Goal: Transaction & Acquisition: Purchase product/service

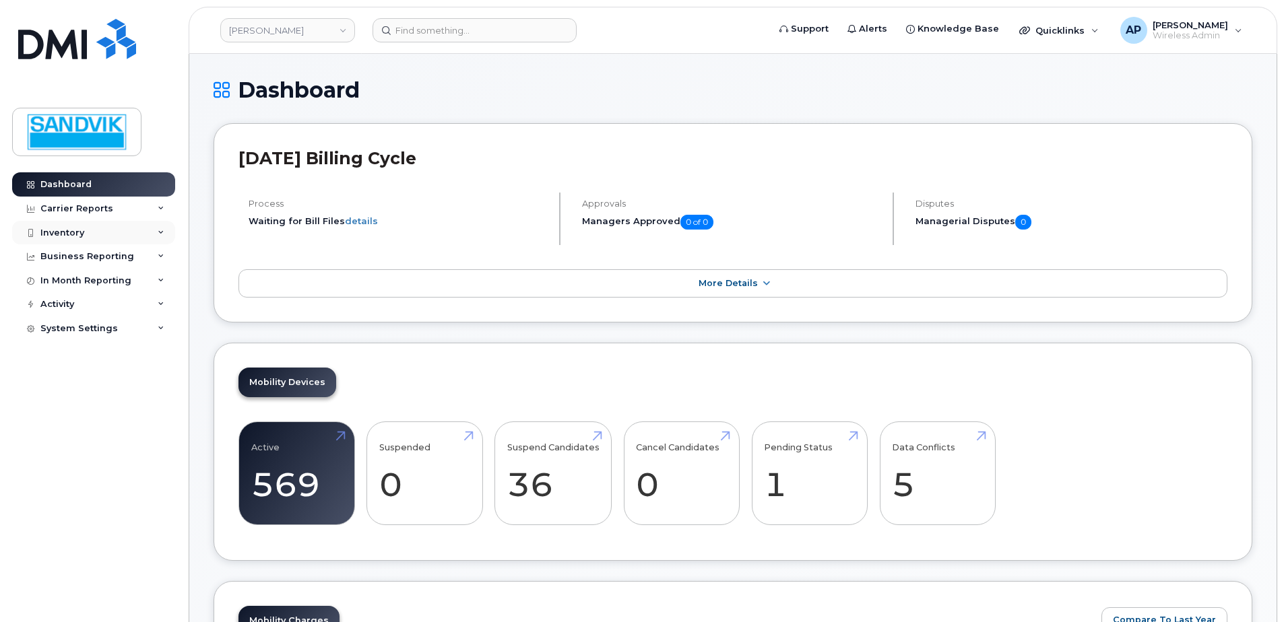
click at [94, 232] on div "Inventory" at bounding box center [93, 233] width 163 height 24
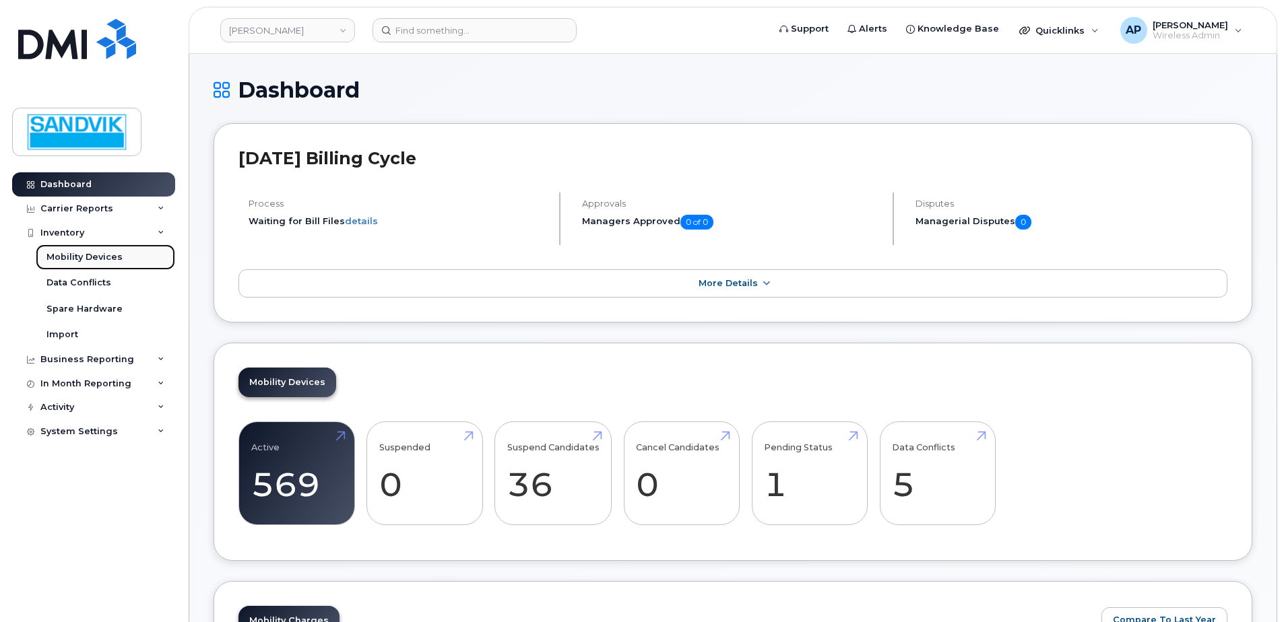
click at [98, 257] on div "Mobility Devices" at bounding box center [84, 257] width 76 height 12
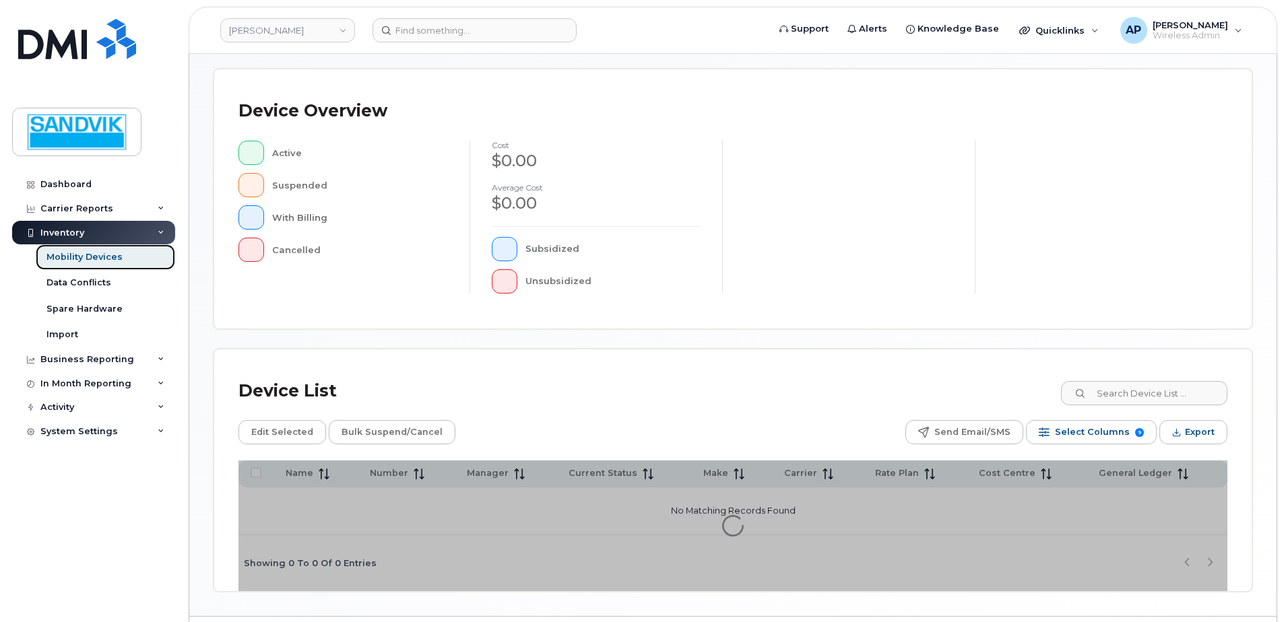
scroll to position [269, 0]
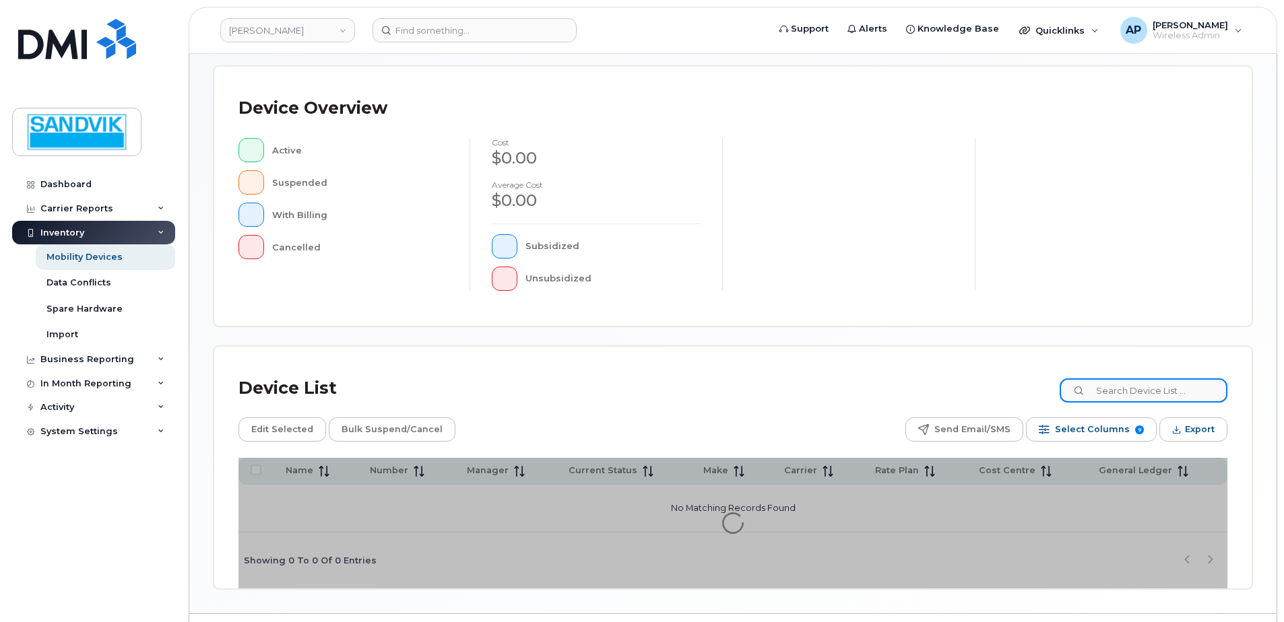
click at [1158, 395] on input at bounding box center [1143, 390] width 168 height 24
type input "[PERSON_NAME]"
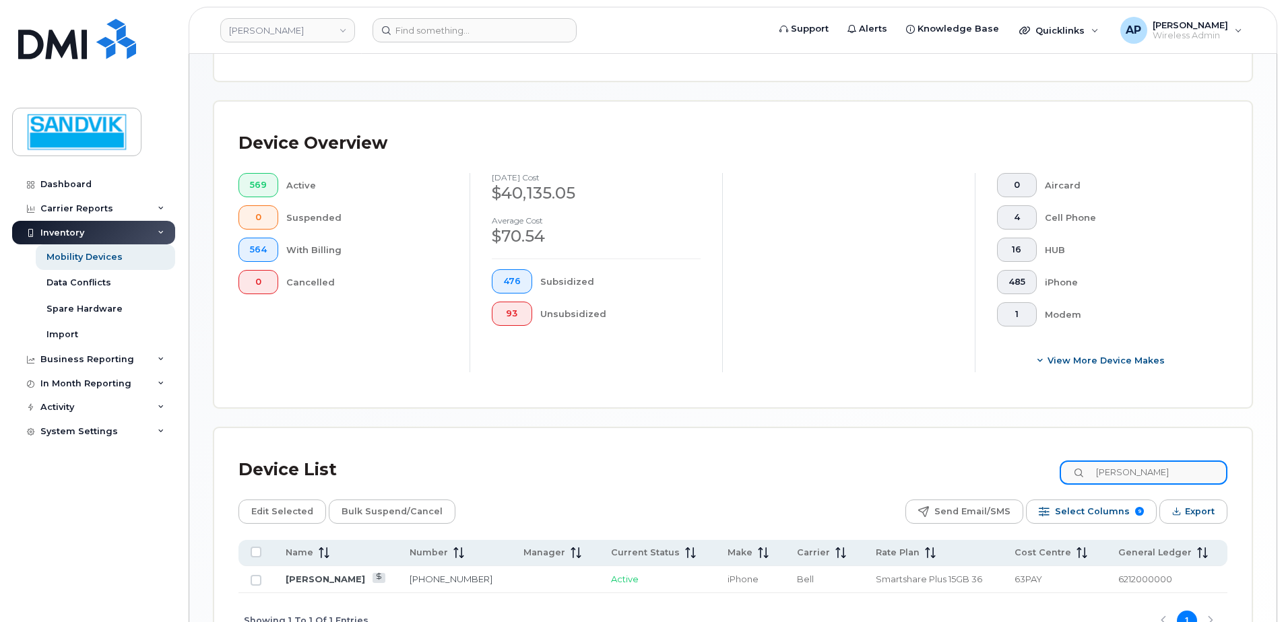
scroll to position [304, 0]
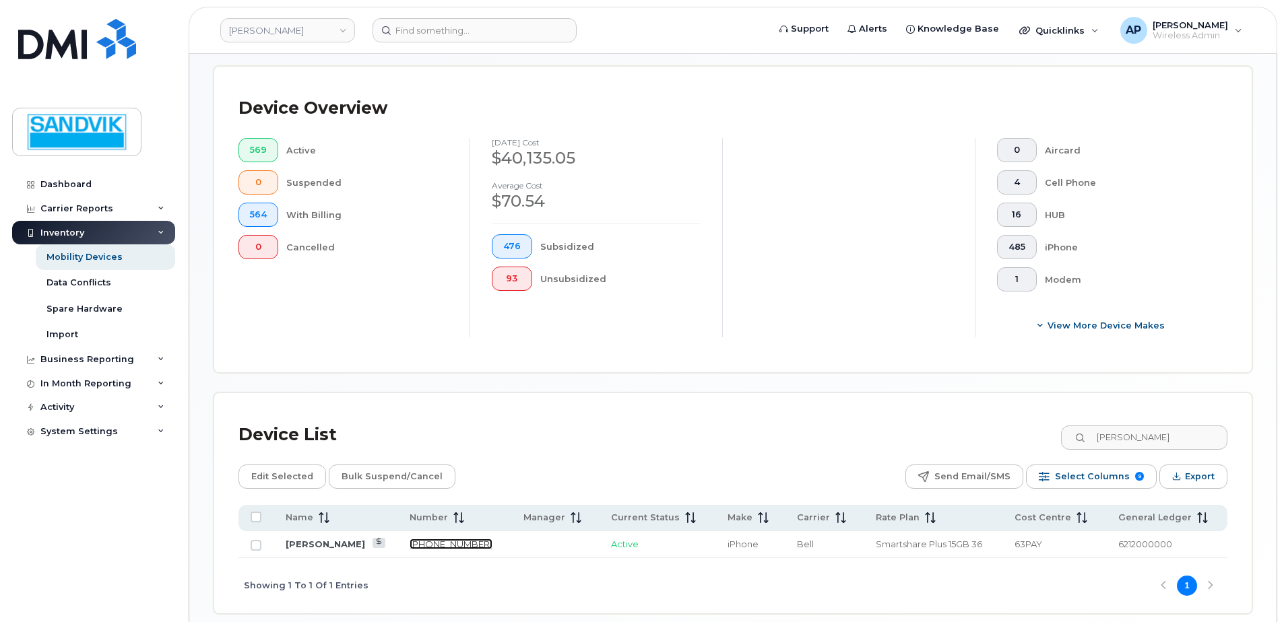
click at [409, 545] on link "[PHONE_NUMBER]" at bounding box center [450, 544] width 83 height 11
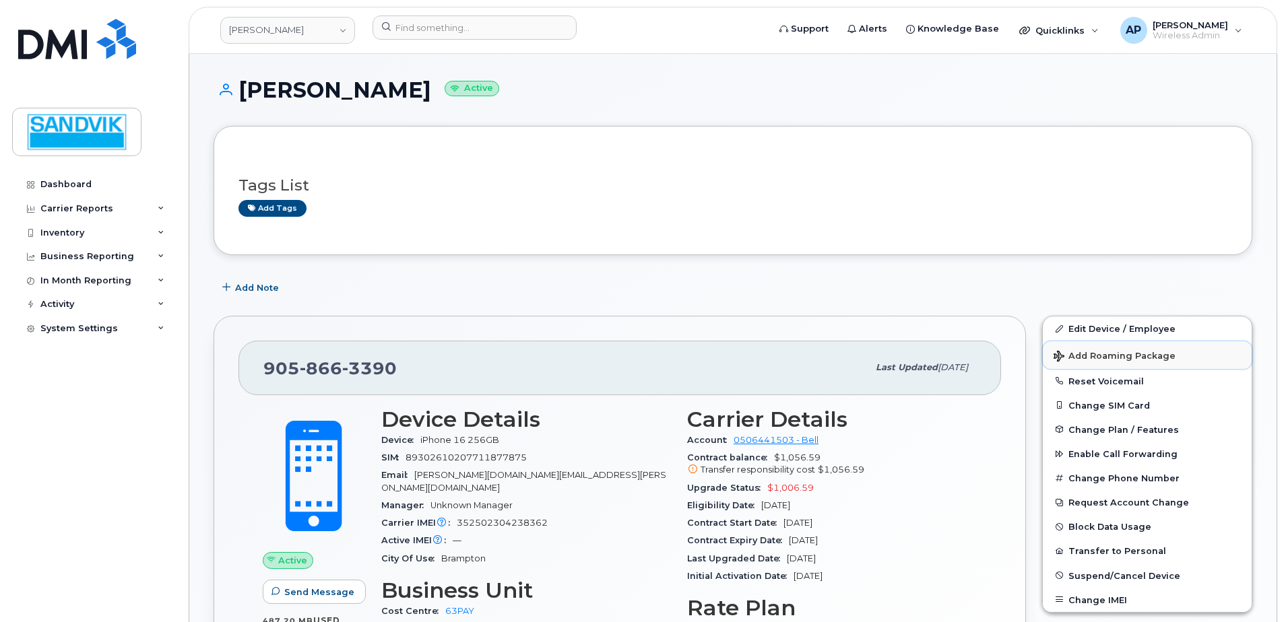
click at [1092, 354] on span "Add Roaming Package" at bounding box center [1114, 357] width 122 height 13
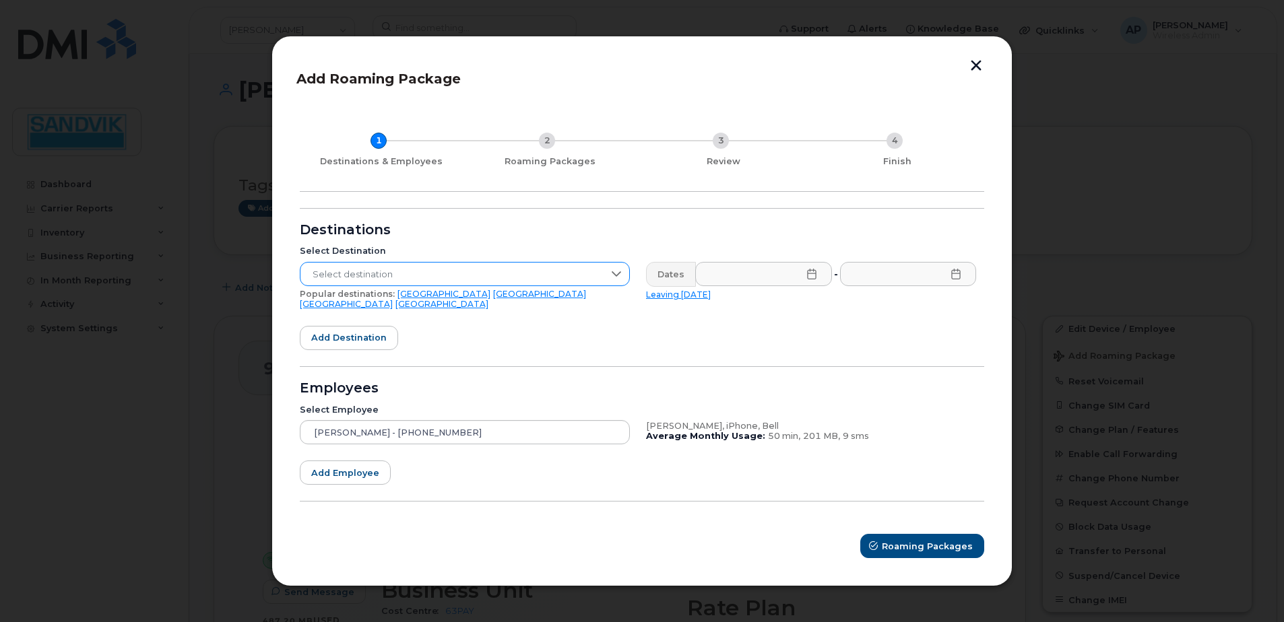
click at [612, 278] on icon at bounding box center [616, 274] width 11 height 11
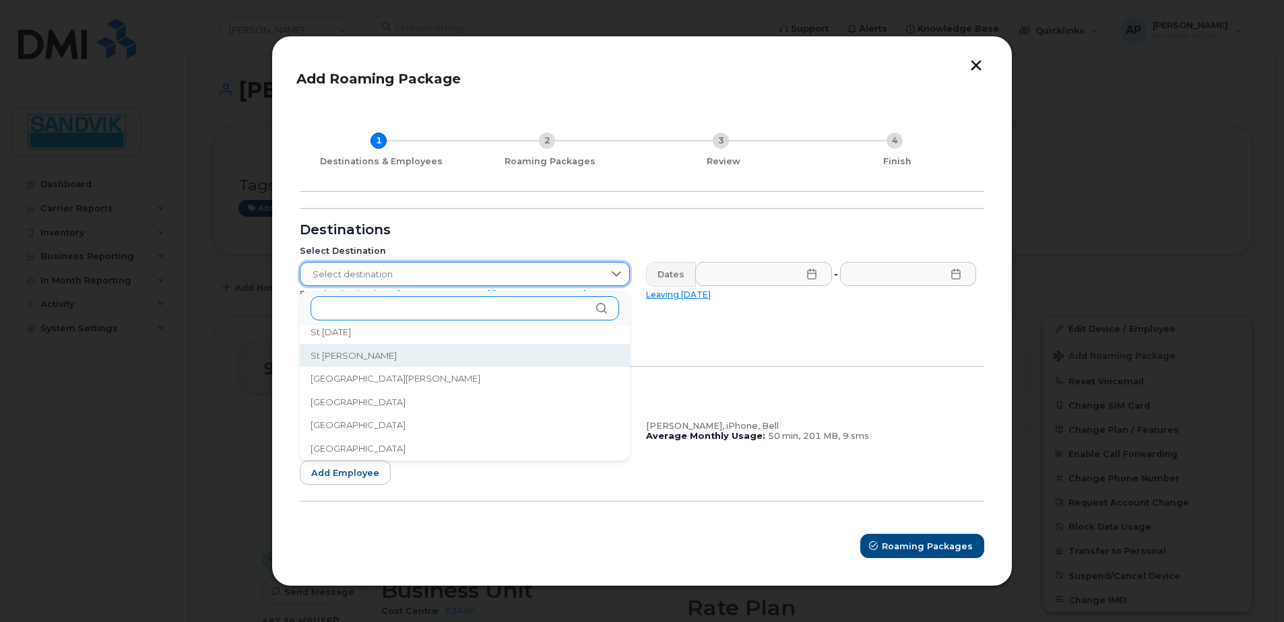
scroll to position [4009, 0]
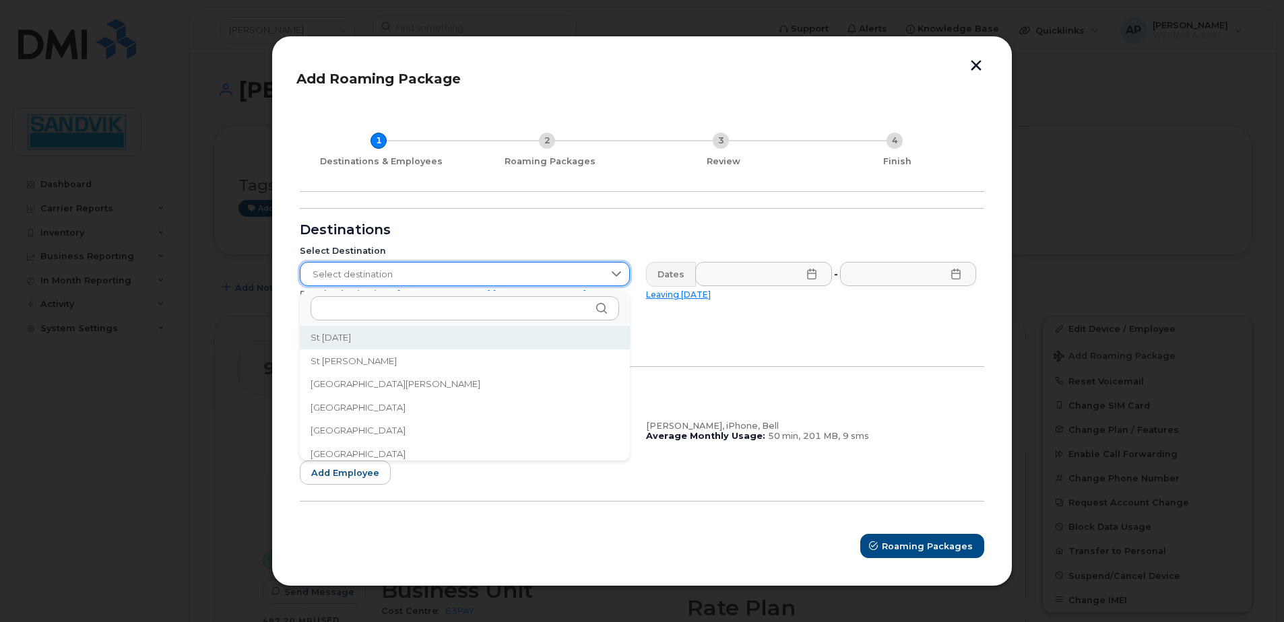
click at [391, 277] on span "Select destination" at bounding box center [451, 275] width 303 height 24
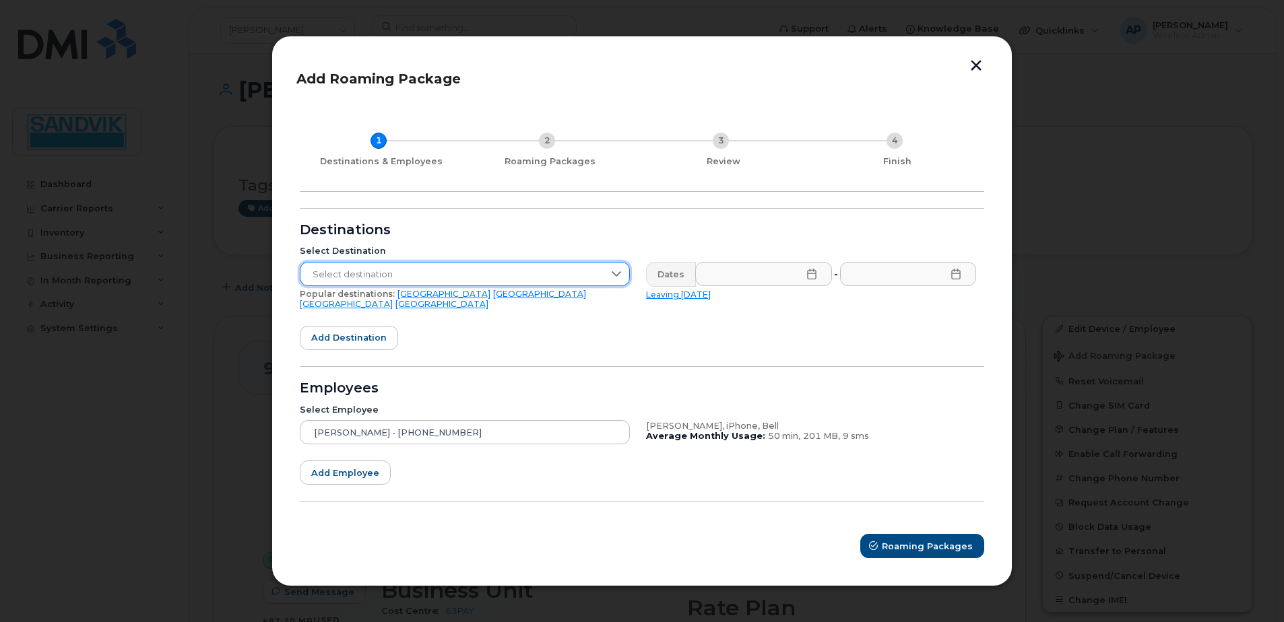
click at [408, 275] on span "Select destination" at bounding box center [451, 275] width 303 height 24
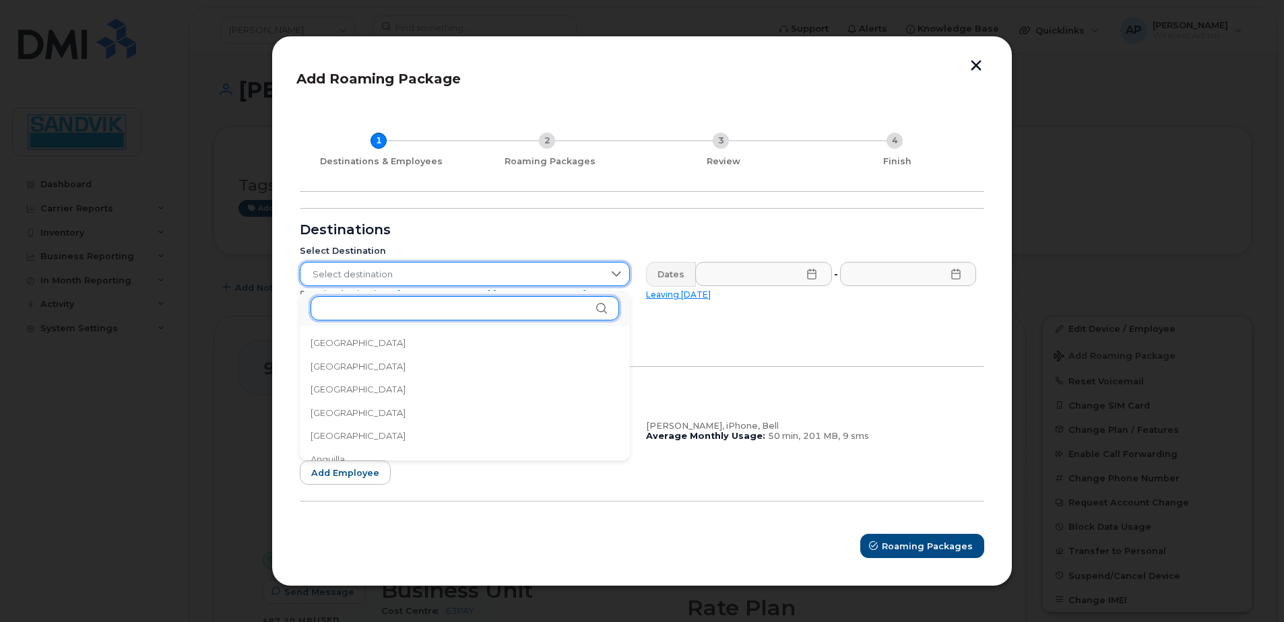
click at [409, 302] on input "text" at bounding box center [464, 308] width 308 height 24
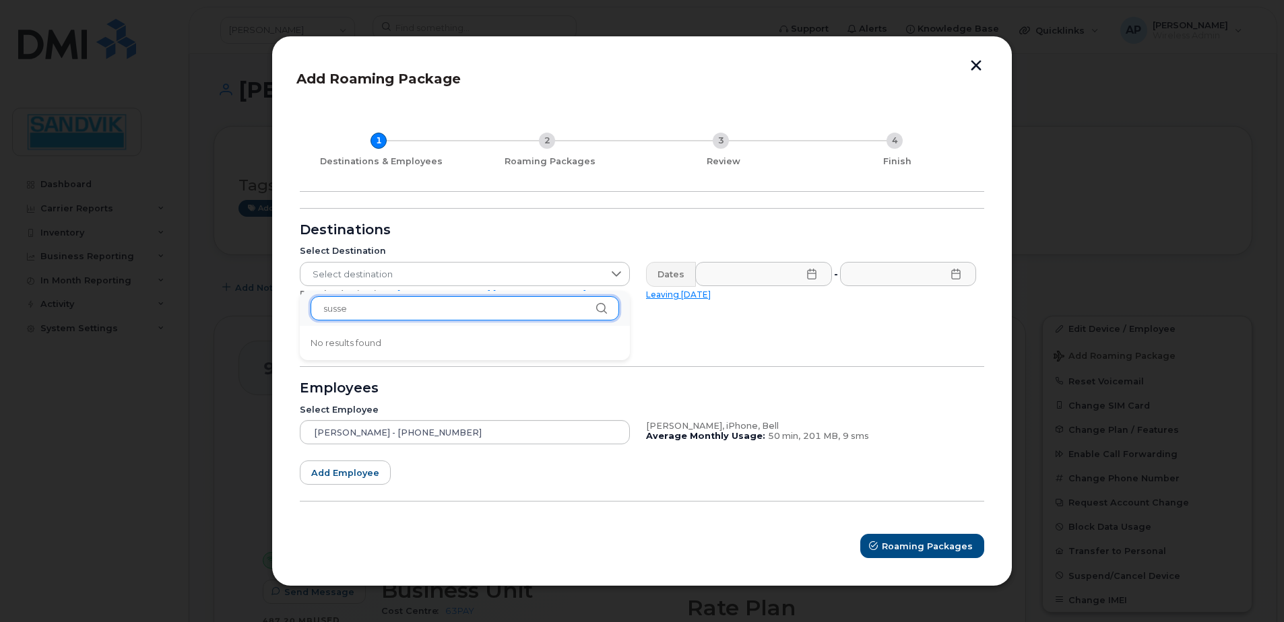
type input "sussex"
drag, startPoint x: 376, startPoint y: 312, endPoint x: 263, endPoint y: 310, distance: 113.2
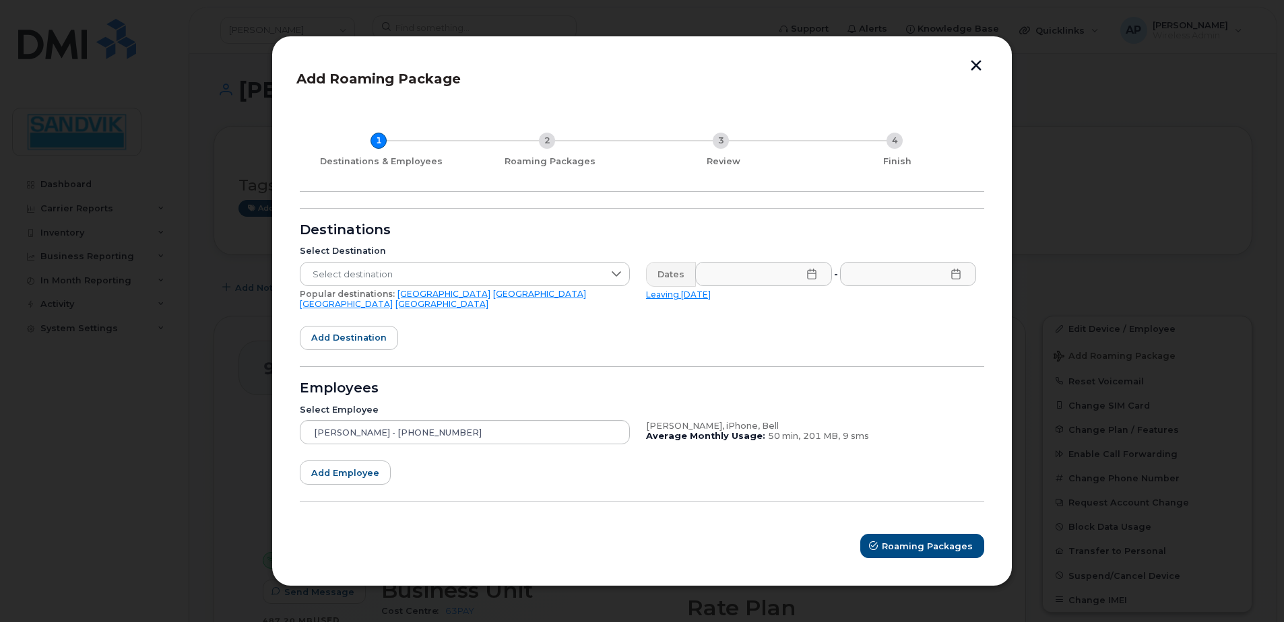
click at [475, 299] on link "United Kingdom" at bounding box center [441, 304] width 93 height 10
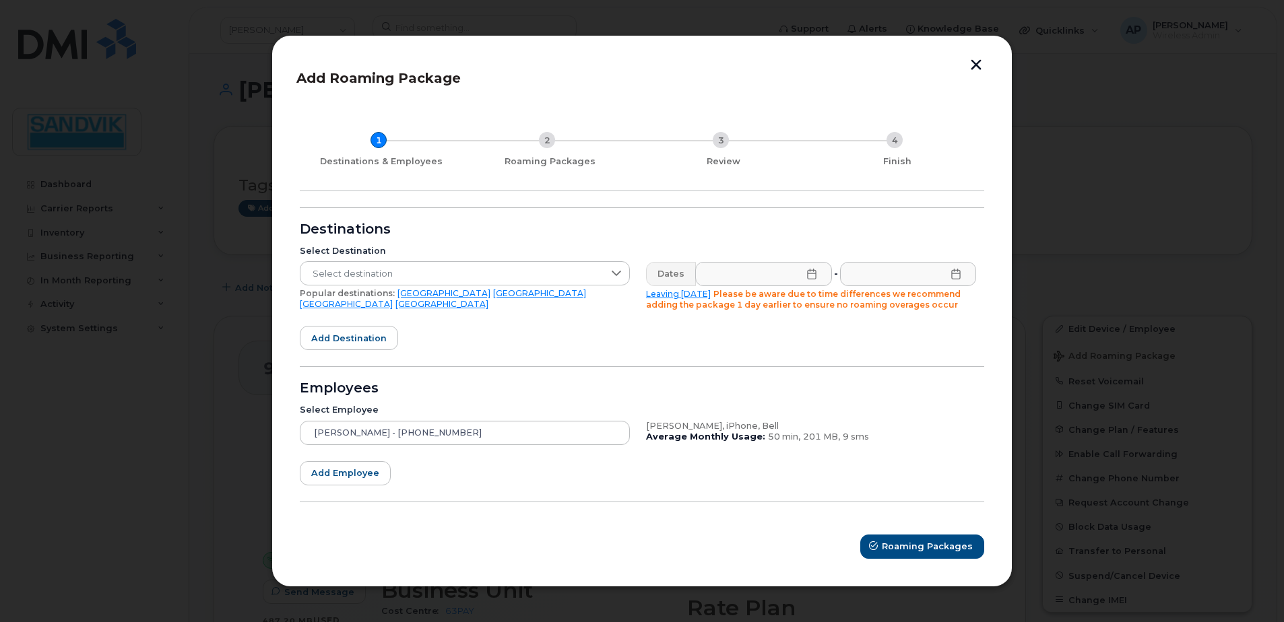
click at [973, 67] on button "button" at bounding box center [976, 66] width 20 height 14
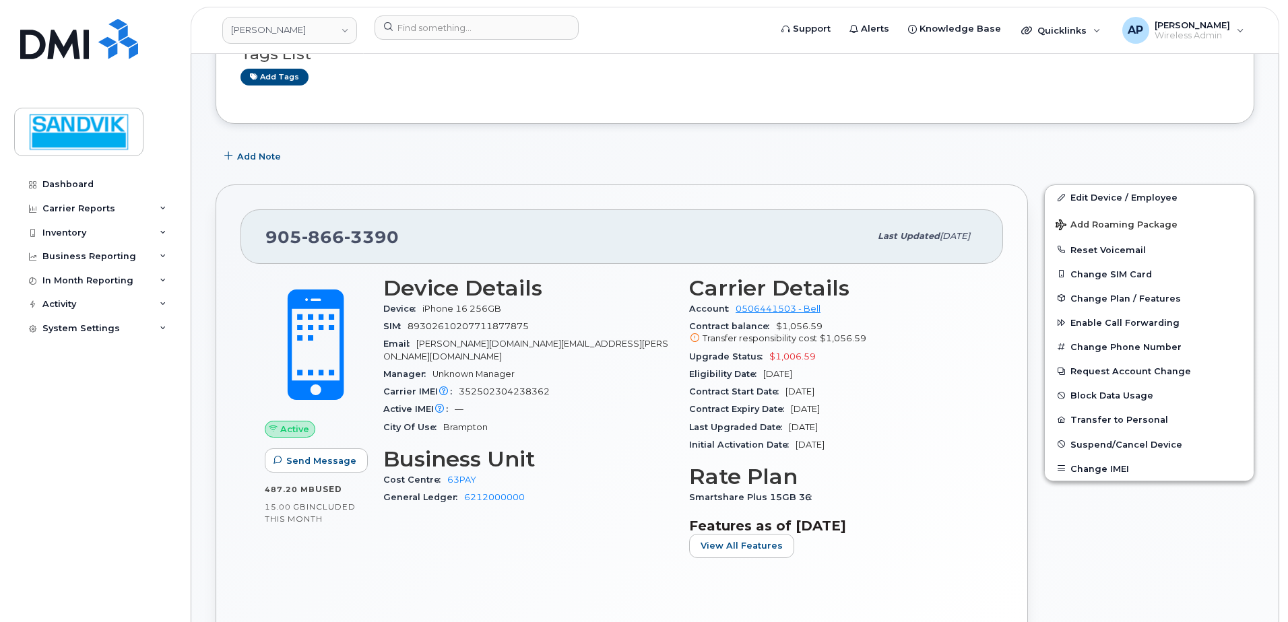
scroll to position [135, 0]
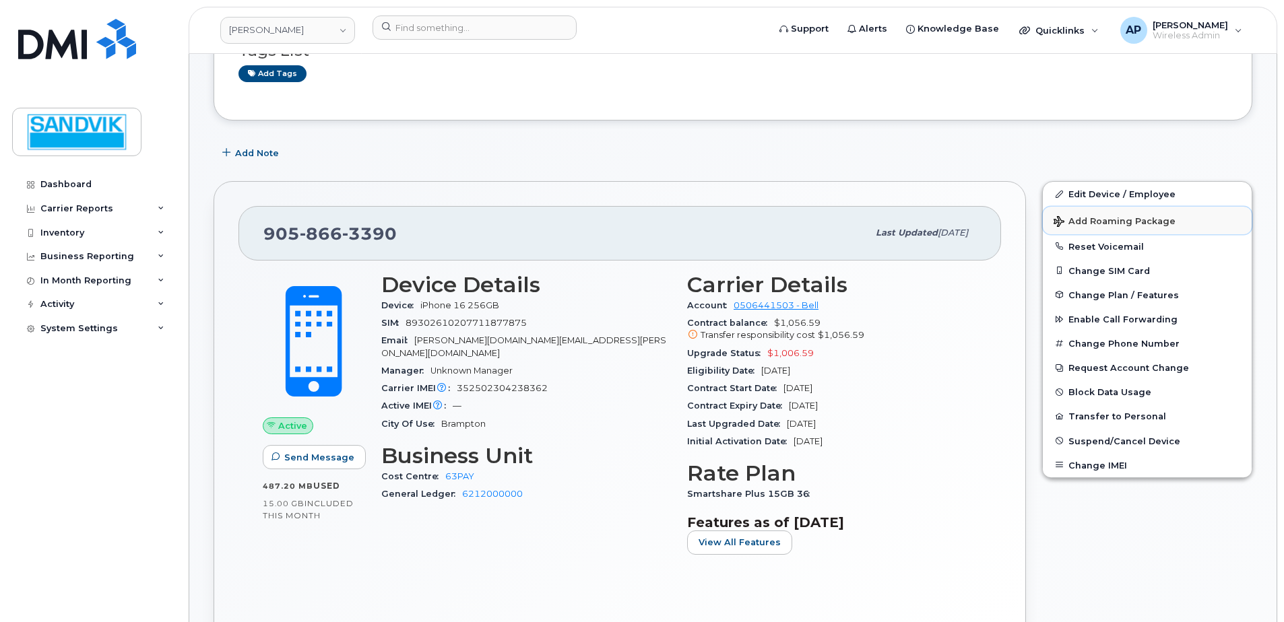
click at [1088, 220] on span "Add Roaming Package" at bounding box center [1114, 222] width 122 height 13
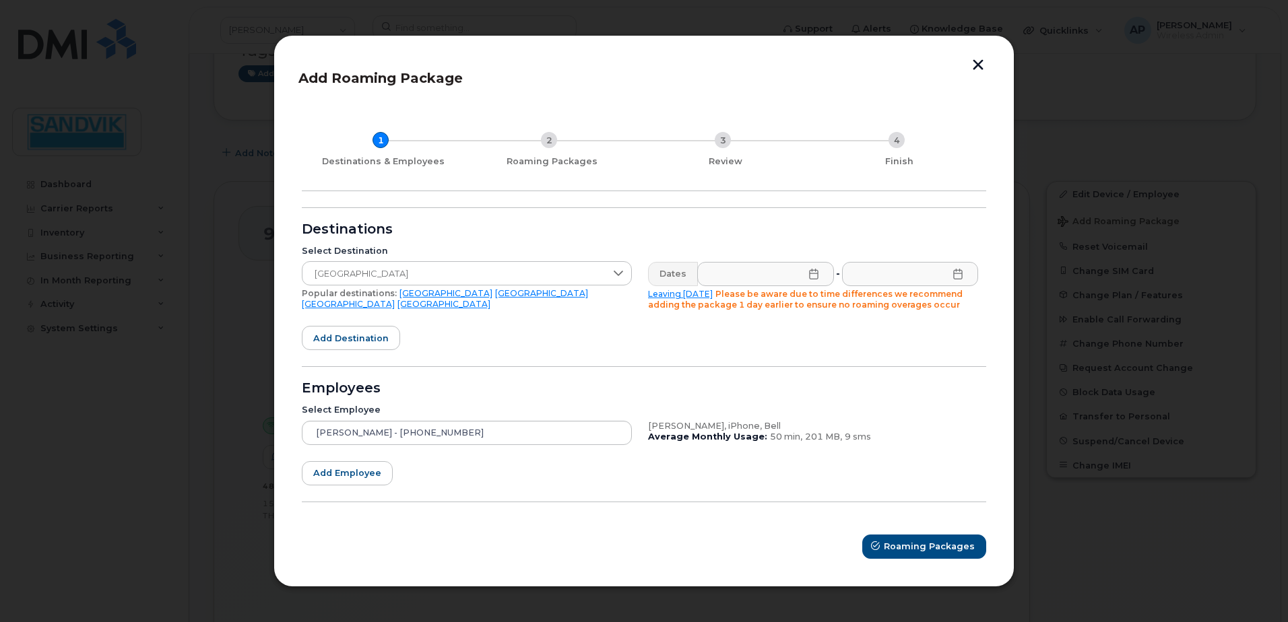
click at [816, 276] on icon at bounding box center [813, 274] width 9 height 11
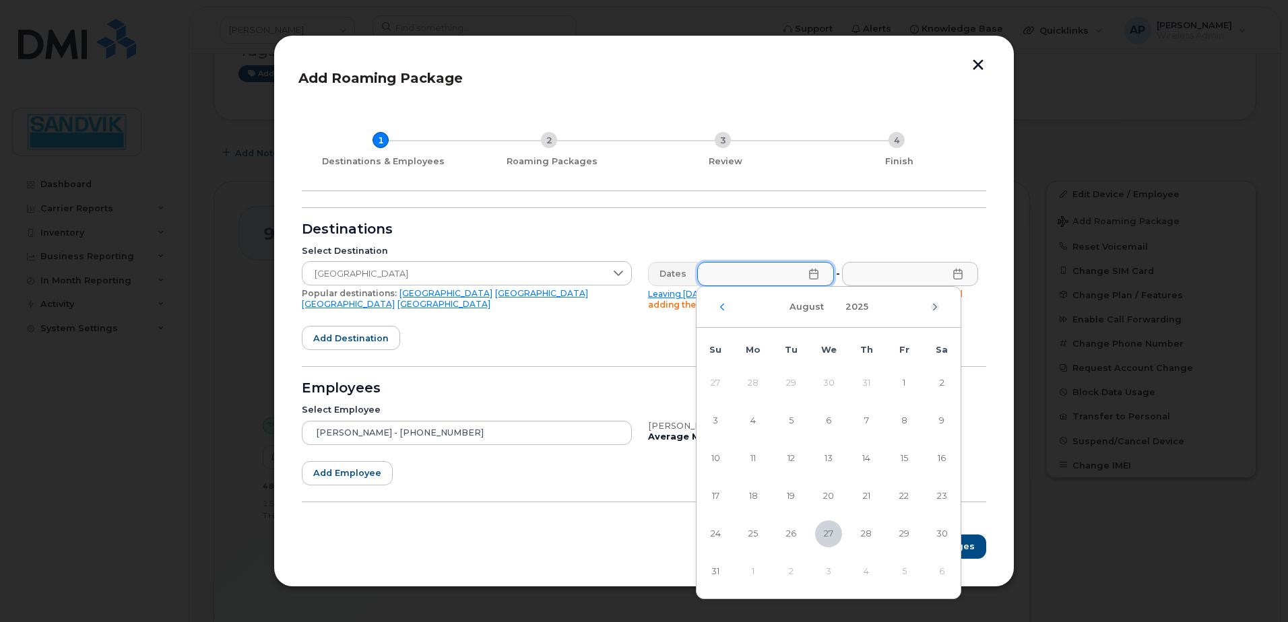
click at [937, 304] on icon "Next Month" at bounding box center [935, 307] width 8 height 11
click at [651, 332] on form "Destinations Select Destination United Kingdom Popular destinations: USA Mexico…" at bounding box center [644, 382] width 684 height 351
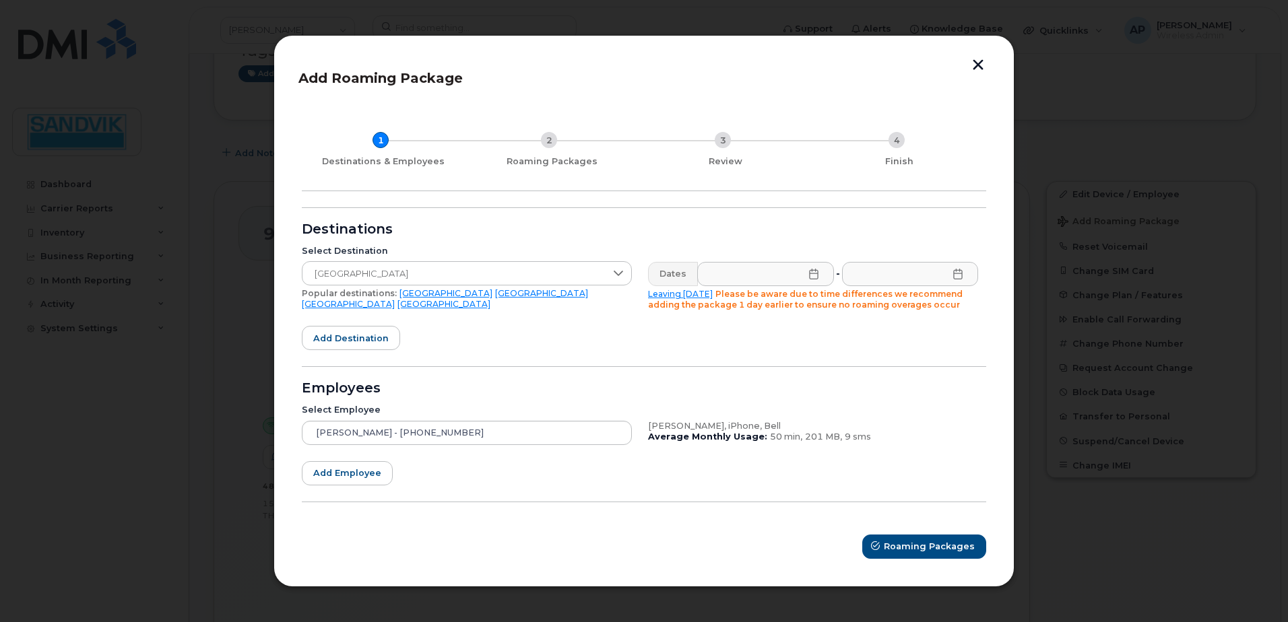
click at [960, 275] on icon at bounding box center [957, 274] width 11 height 11
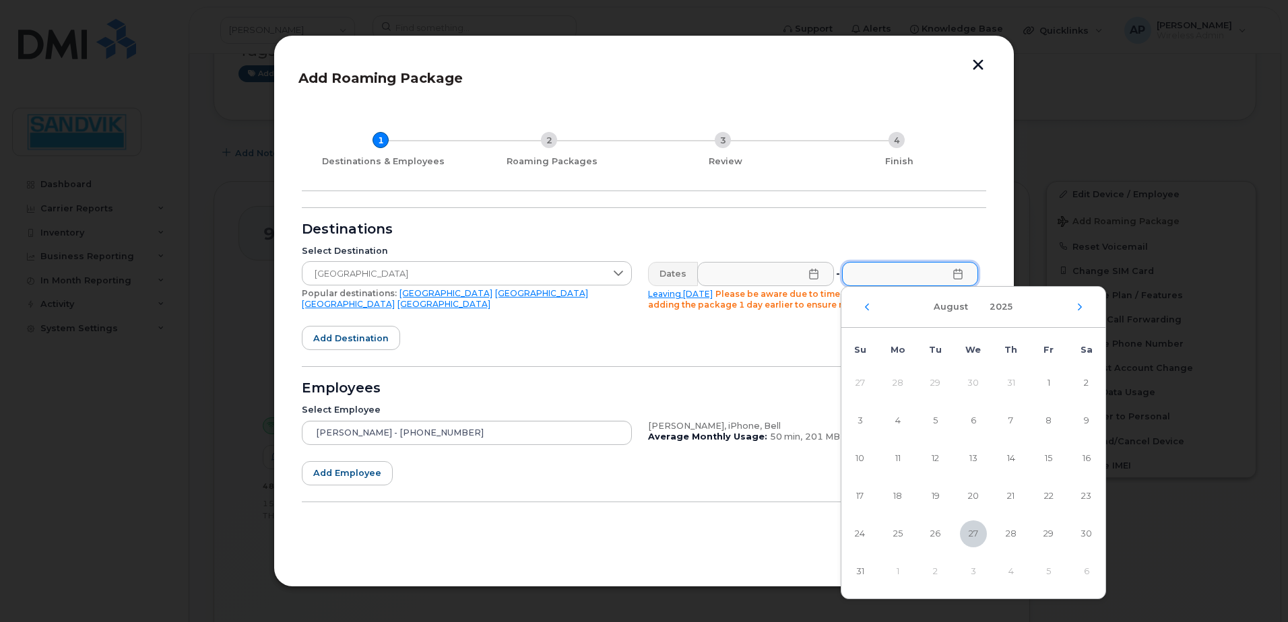
click at [686, 335] on form "Destinations Select Destination United Kingdom Popular destinations: USA Mexico…" at bounding box center [644, 382] width 684 height 351
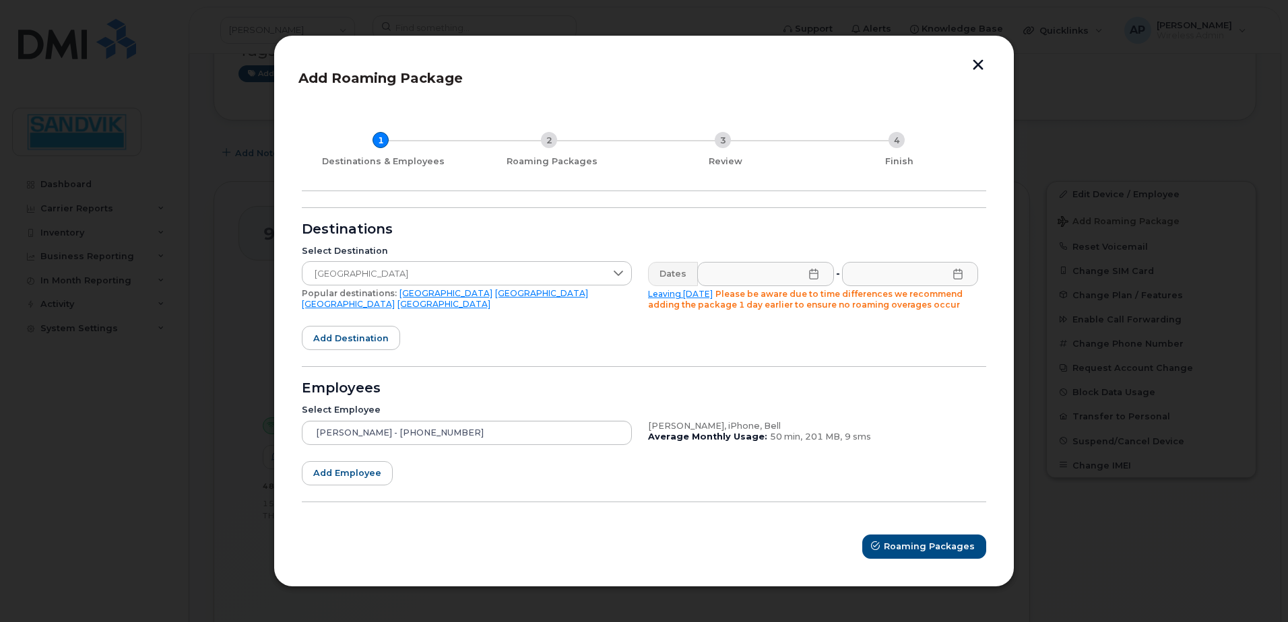
click at [777, 330] on form "Destinations Select Destination United Kingdom Popular destinations: USA Mexico…" at bounding box center [644, 382] width 684 height 351
